Goal: Task Accomplishment & Management: Use online tool/utility

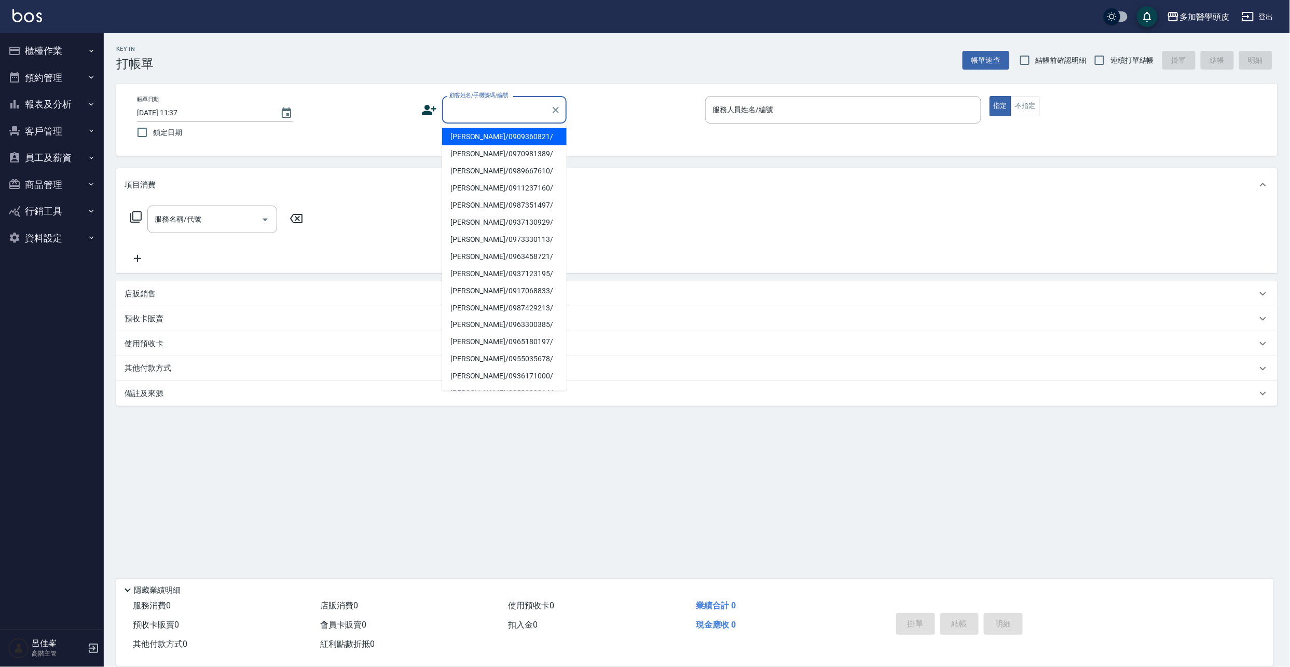
click at [528, 107] on input "顧客姓名/手機號碼/編號" at bounding box center [497, 110] width 100 height 18
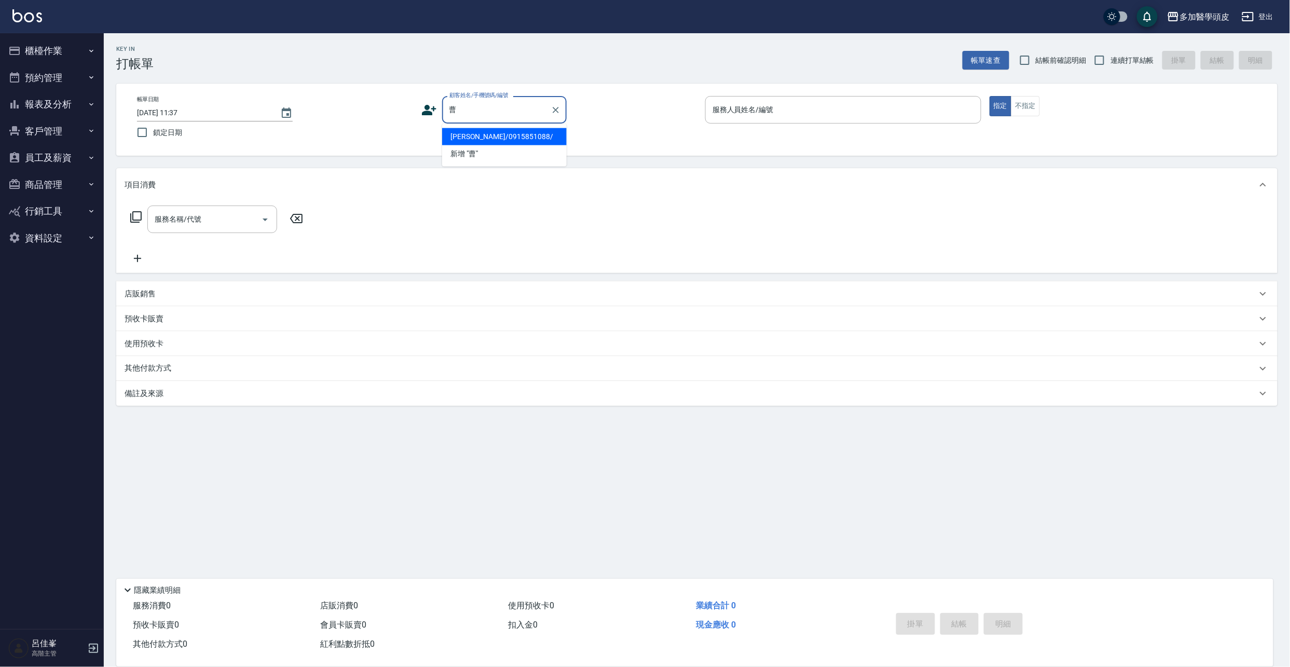
click at [469, 137] on li "[PERSON_NAME]/0915851088/" at bounding box center [504, 136] width 125 height 17
type input "[PERSON_NAME]/0915851088/"
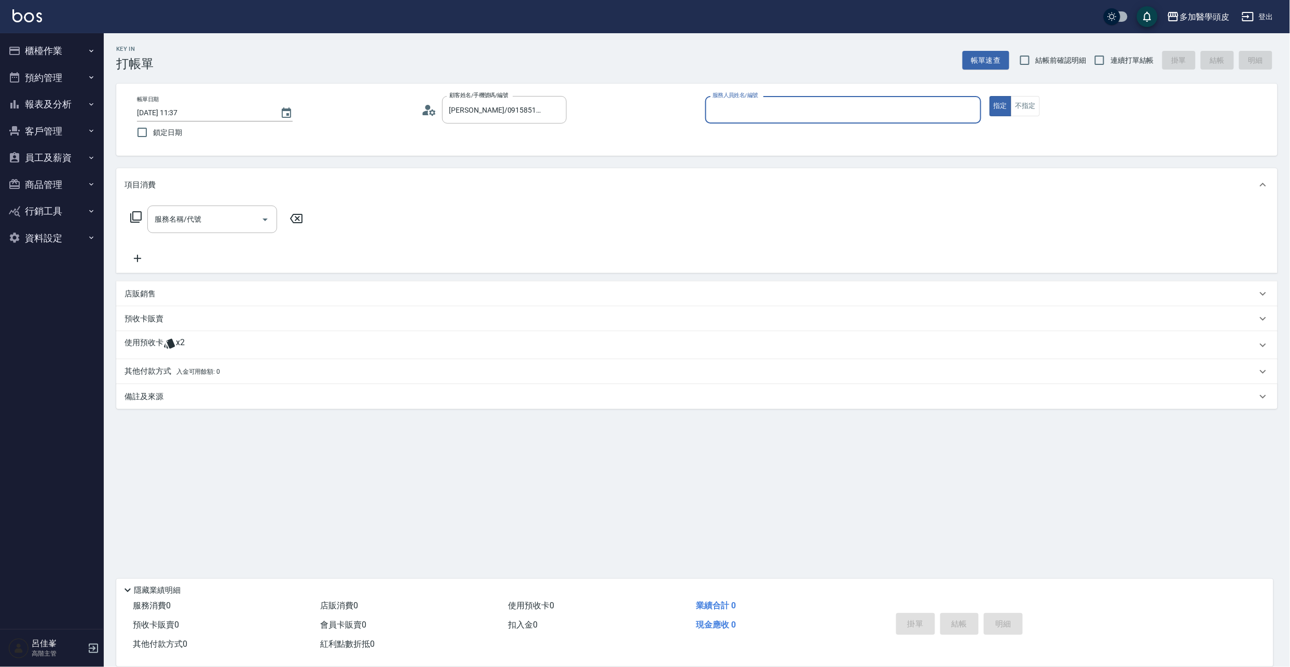
click at [824, 106] on input "服務人員姓名/編號" at bounding box center [843, 110] width 267 height 18
drag, startPoint x: 765, startPoint y: 138, endPoint x: 579, endPoint y: 189, distance: 192.6
click at [763, 137] on div "[PERSON_NAME](無代號)" at bounding box center [843, 136] width 276 height 17
type input "[PERSON_NAME](無代號)"
click at [171, 350] on p at bounding box center [169, 345] width 12 height 16
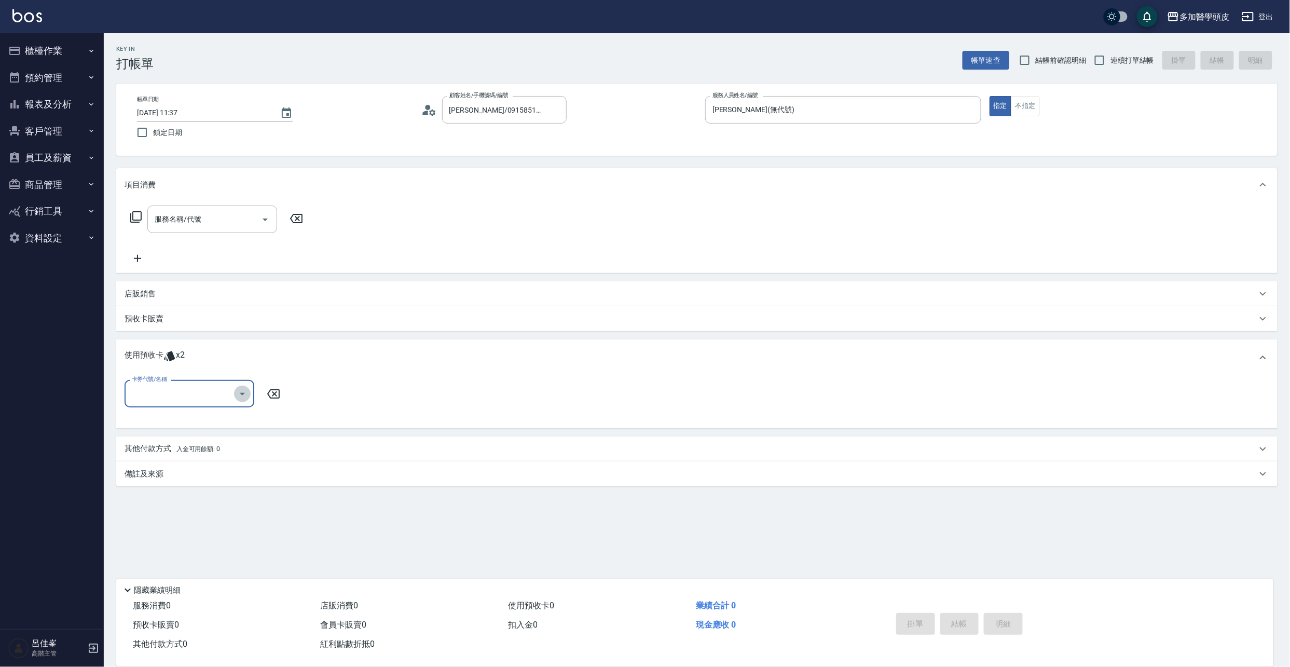
click at [241, 395] on icon "Open" at bounding box center [242, 394] width 12 height 12
click at [214, 422] on div "頭皮水療spa 買5送1 剩餘2張" at bounding box center [190, 419] width 130 height 17
type input "頭皮水療spa 買5送1"
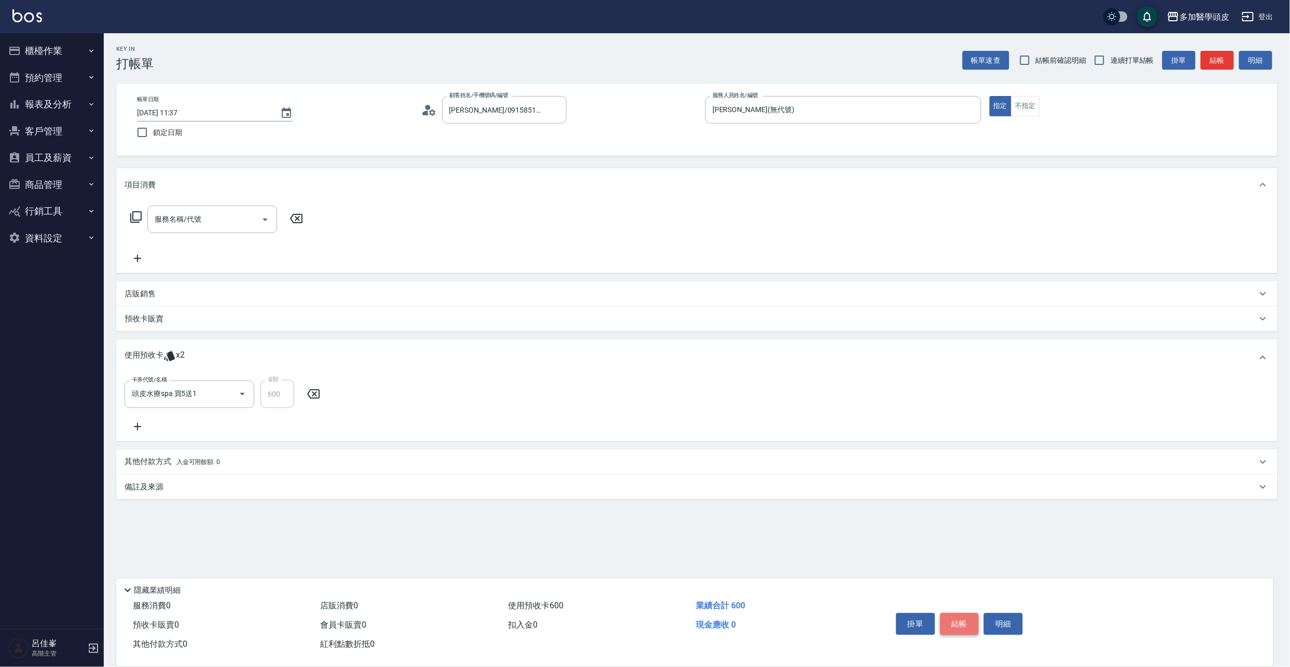
click at [974, 621] on button "結帳" at bounding box center [959, 624] width 39 height 22
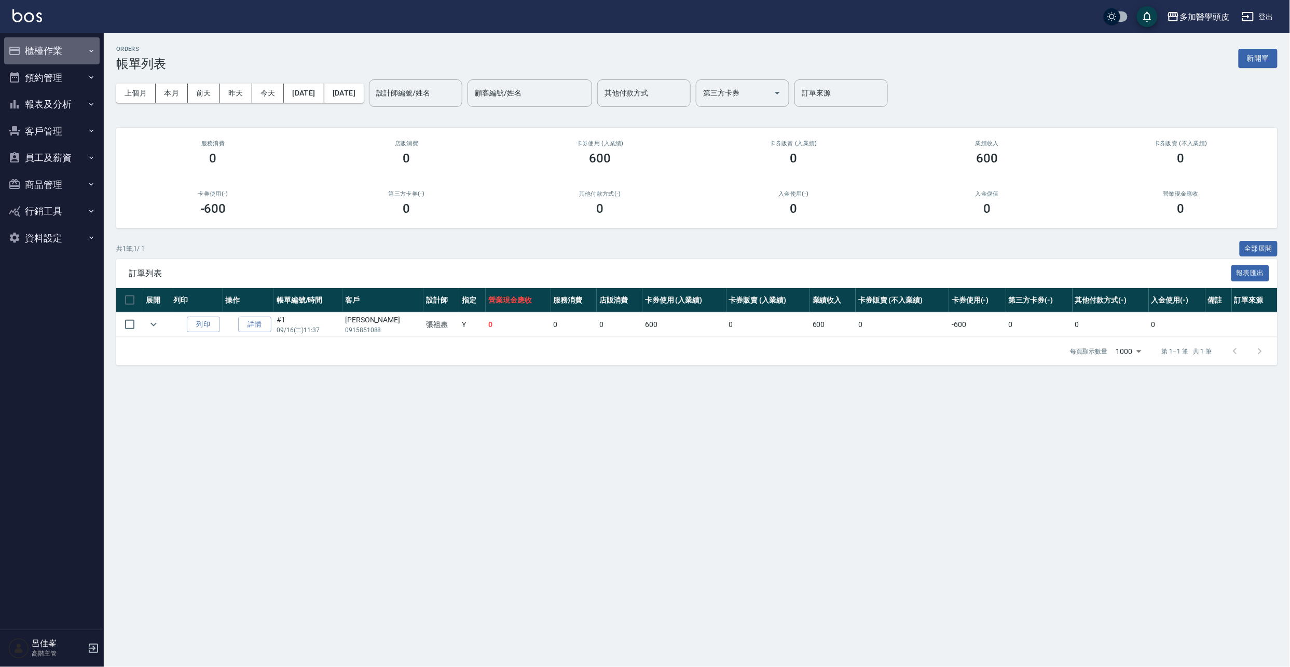
click at [46, 42] on button "櫃檯作業" at bounding box center [51, 50] width 95 height 27
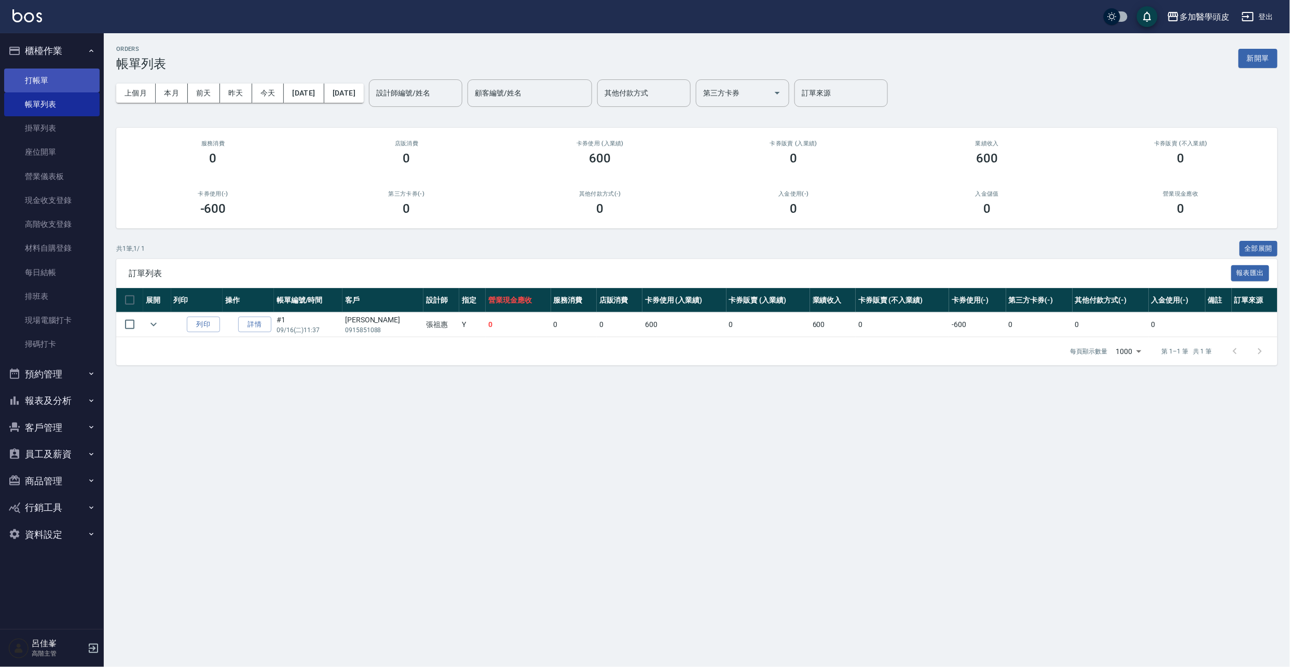
click at [61, 83] on link "打帳單" at bounding box center [51, 80] width 95 height 24
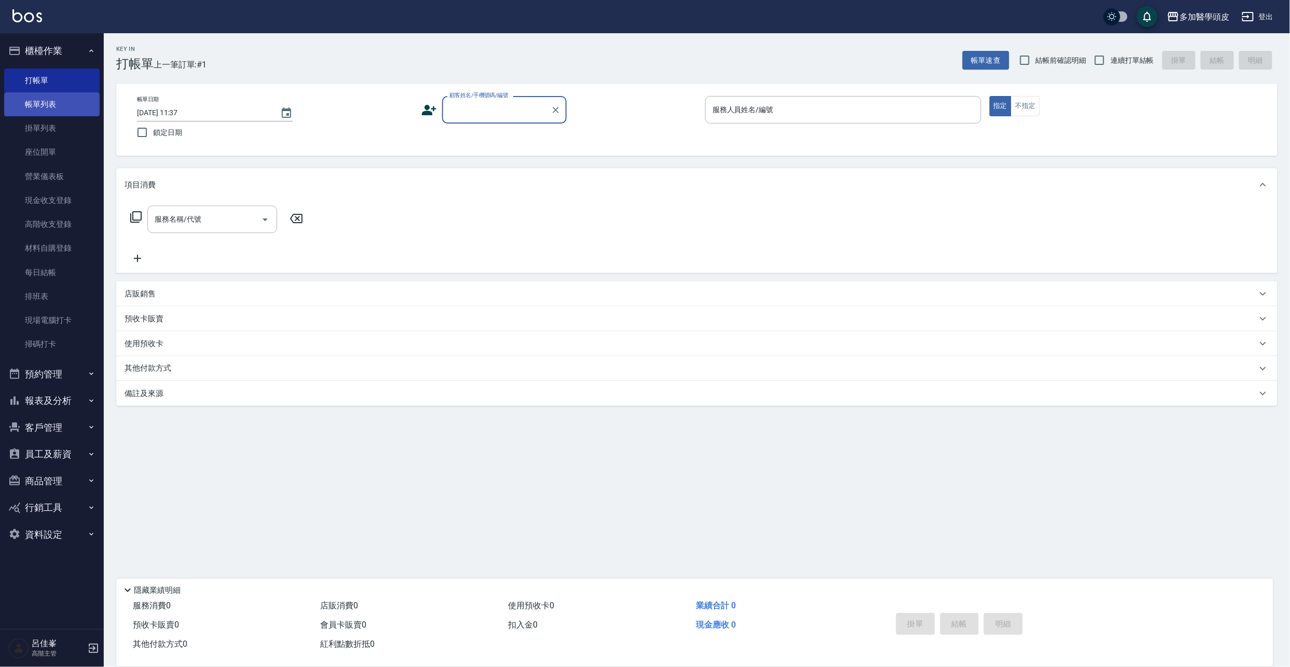
click at [61, 109] on link "帳單列表" at bounding box center [51, 104] width 95 height 24
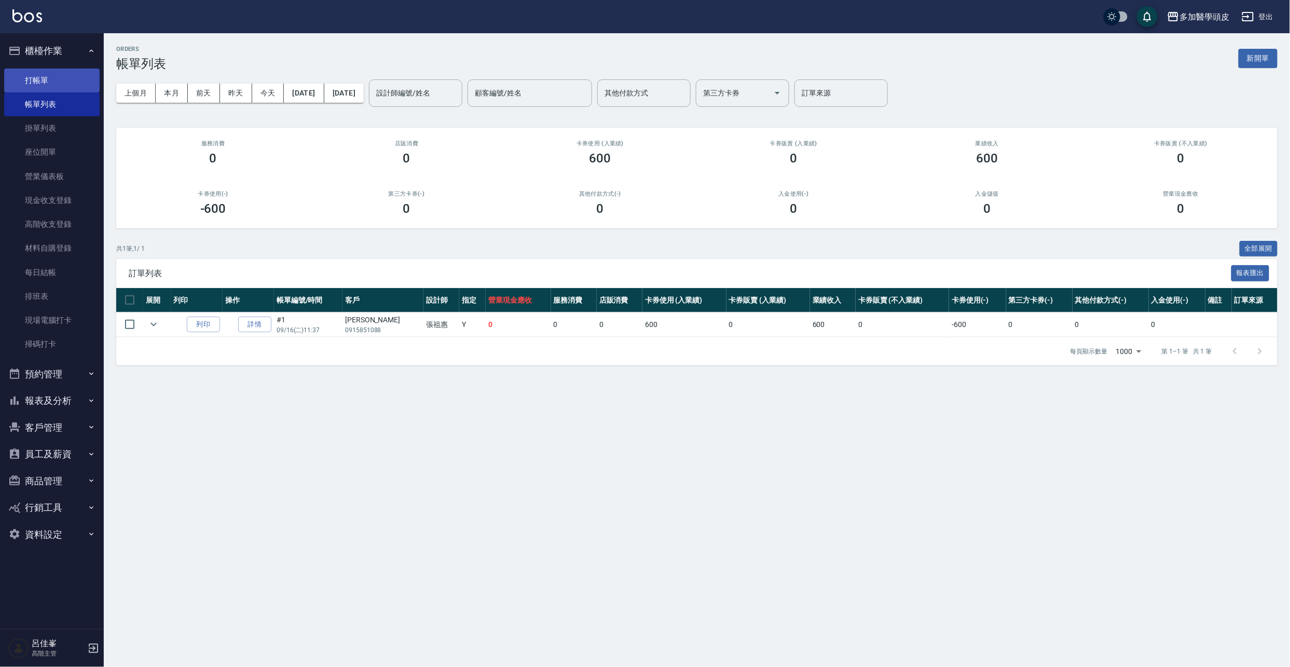
click at [54, 78] on link "打帳單" at bounding box center [51, 80] width 95 height 24
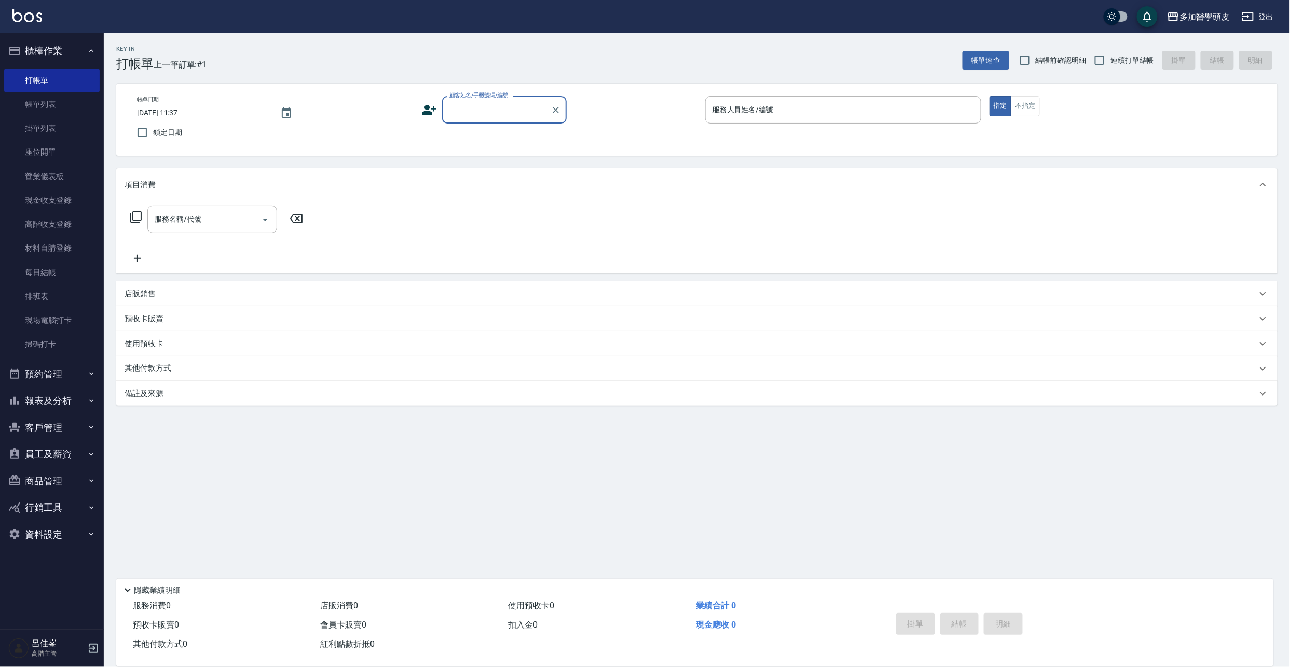
click at [461, 110] on input "顧客姓名/手機號碼/編號" at bounding box center [497, 110] width 100 height 18
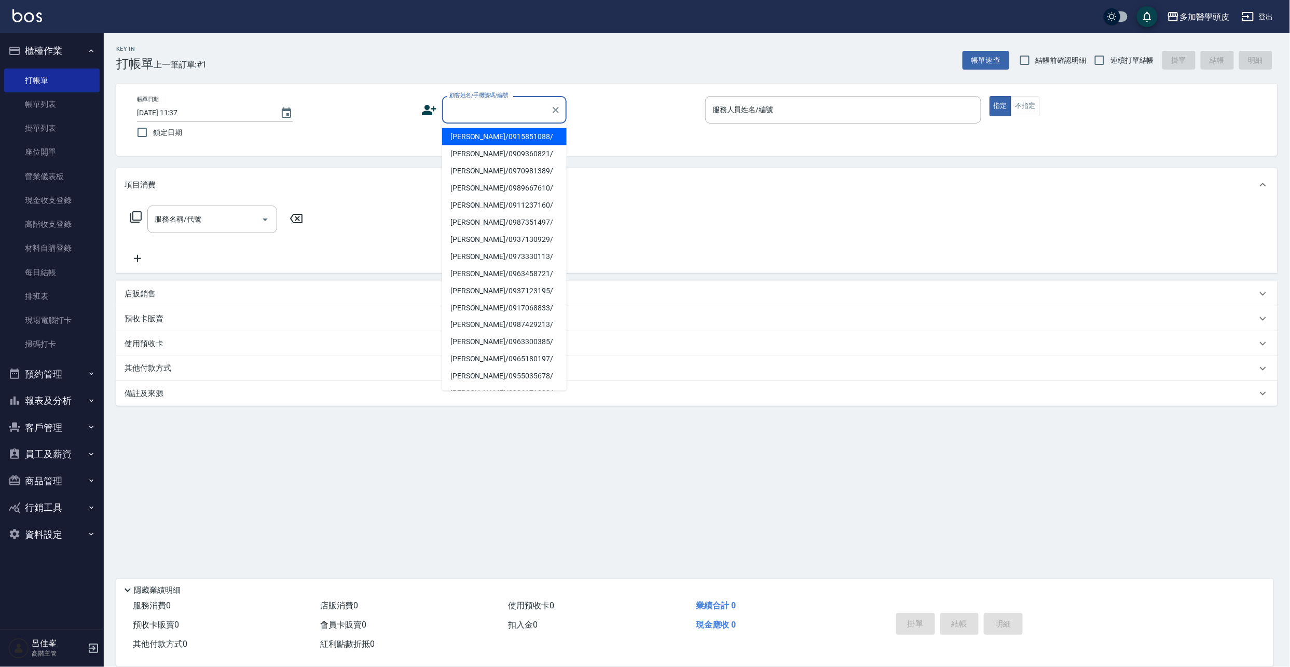
click at [468, 138] on li "[PERSON_NAME]/0915851088/" at bounding box center [504, 136] width 125 height 17
type input "[PERSON_NAME]/0915851088/"
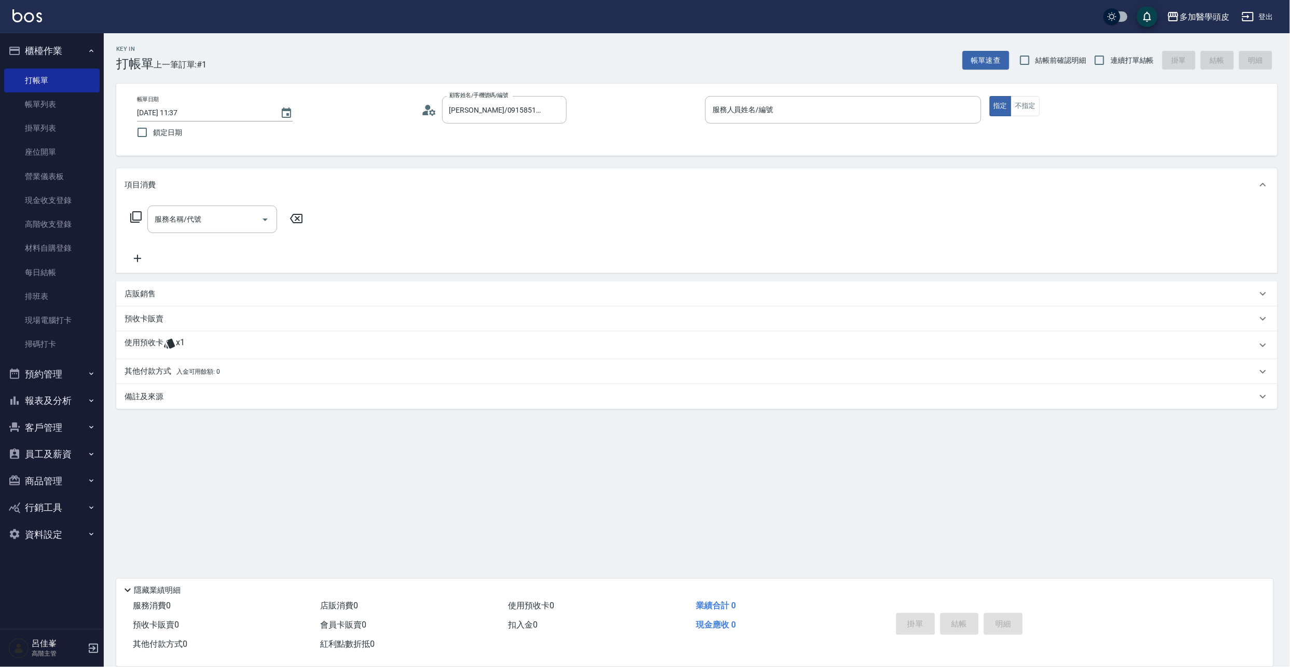
click at [182, 341] on span "x1" at bounding box center [180, 345] width 9 height 16
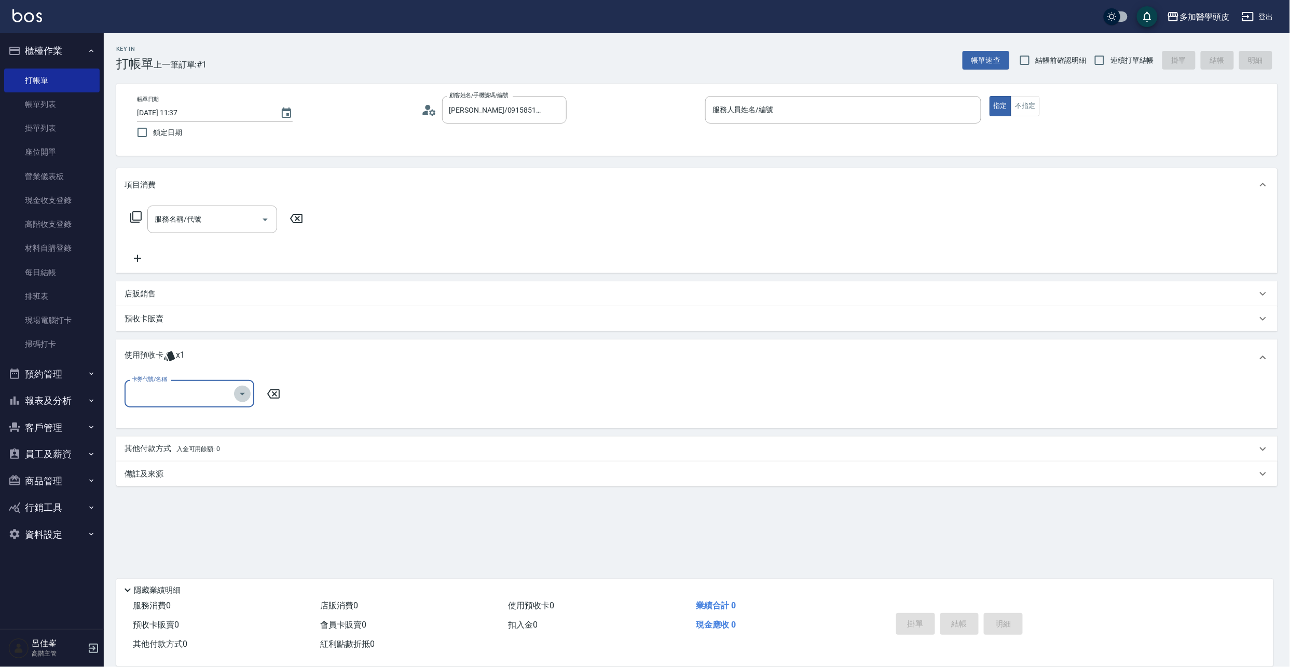
click at [245, 401] on button "Open" at bounding box center [242, 393] width 17 height 17
